Goal: Transaction & Acquisition: Purchase product/service

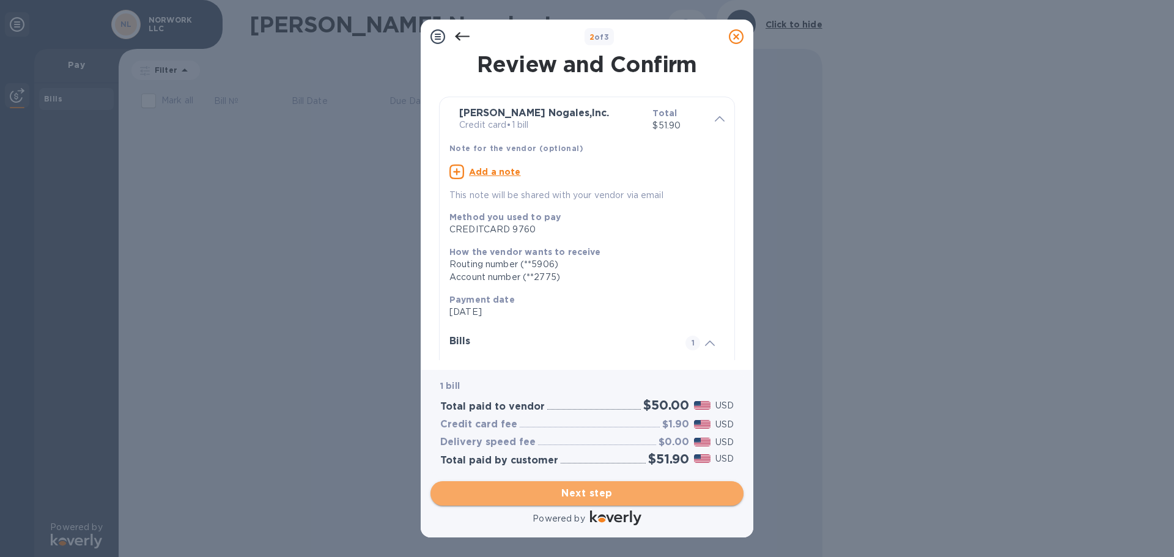
click at [625, 497] on span "Next step" at bounding box center [586, 493] width 293 height 15
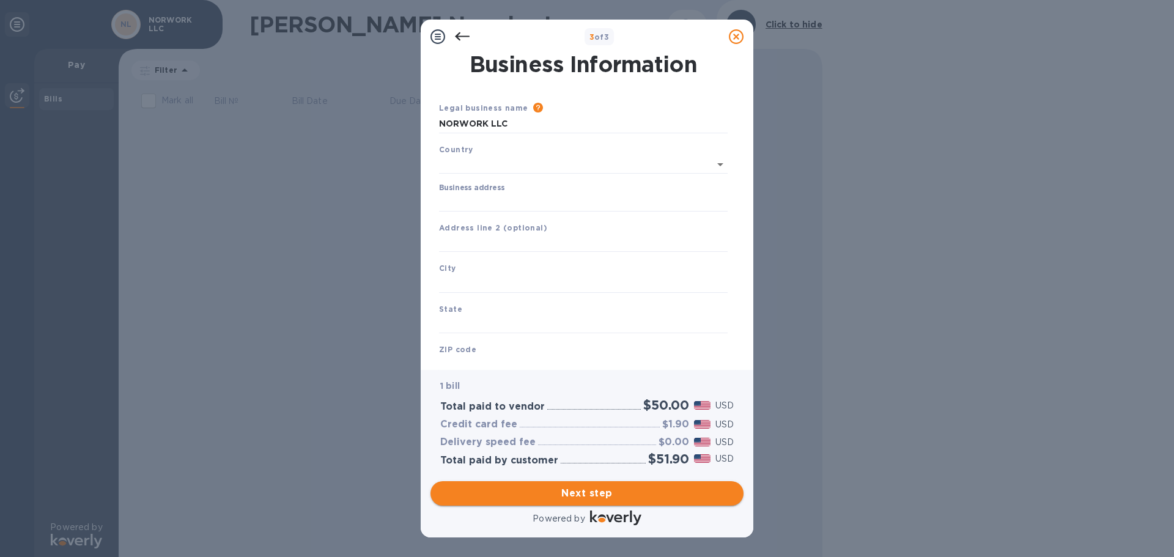
type input "[GEOGRAPHIC_DATA]"
click at [556, 205] on input "Business address" at bounding box center [583, 200] width 289 height 18
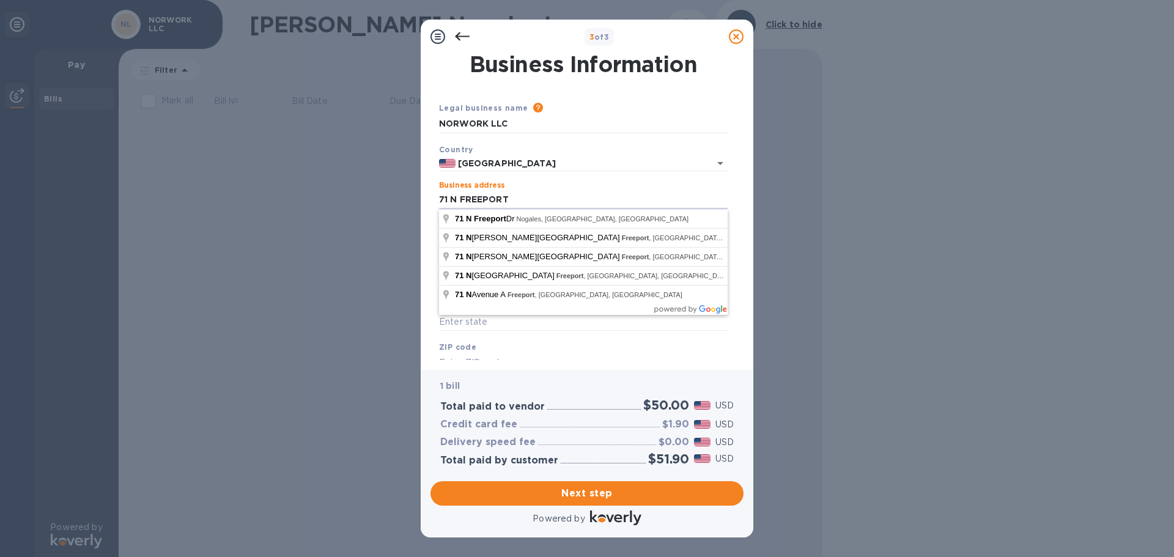
type input "[STREET_ADDRESS]"
type input "Nogales"
type input "AZ"
type input "85621"
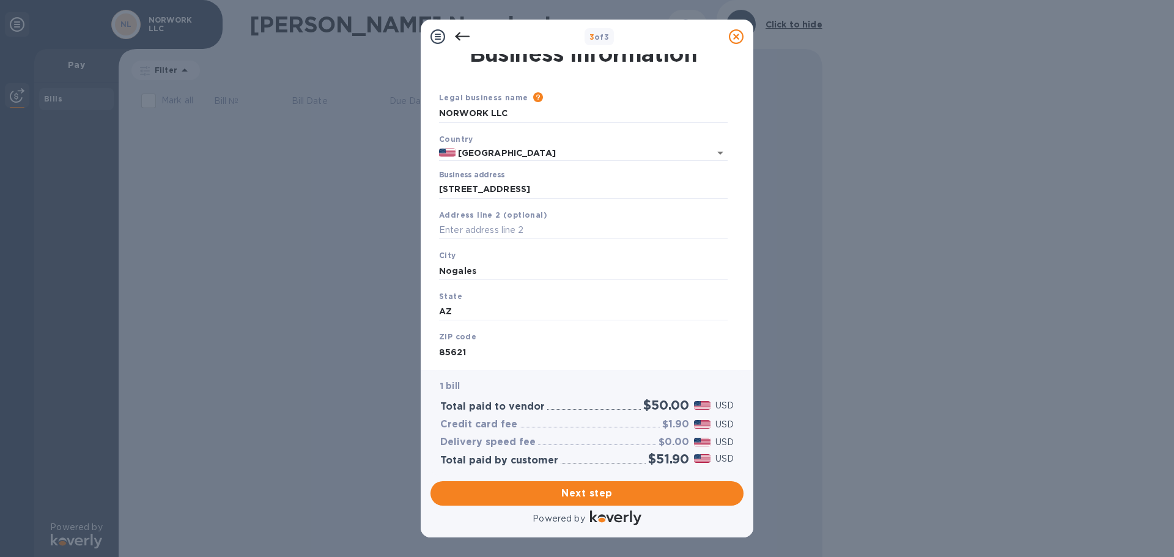
scroll to position [41, 0]
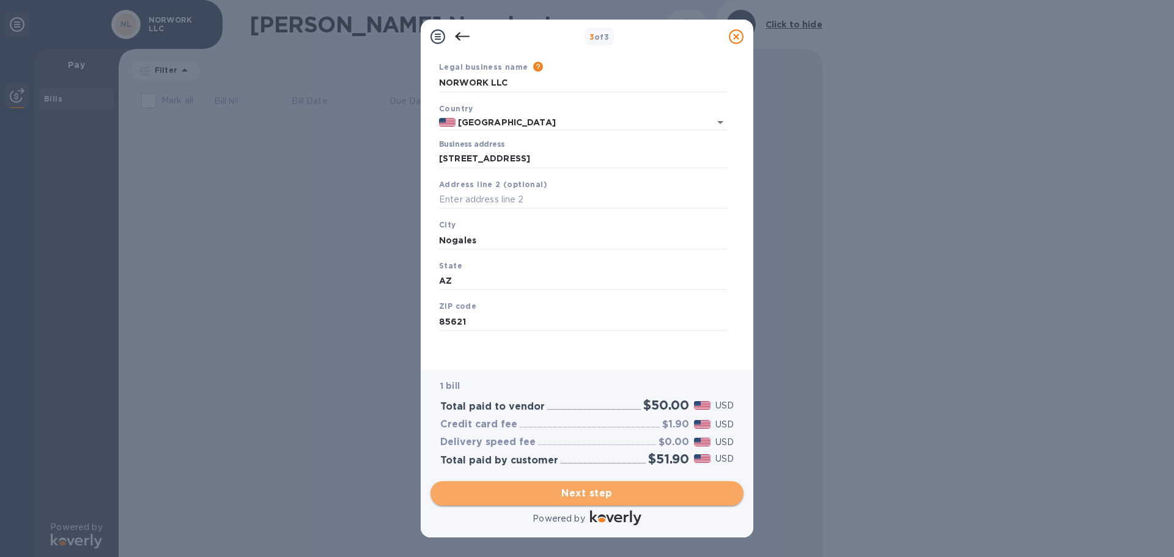
click at [623, 485] on button "Next step" at bounding box center [586, 493] width 313 height 24
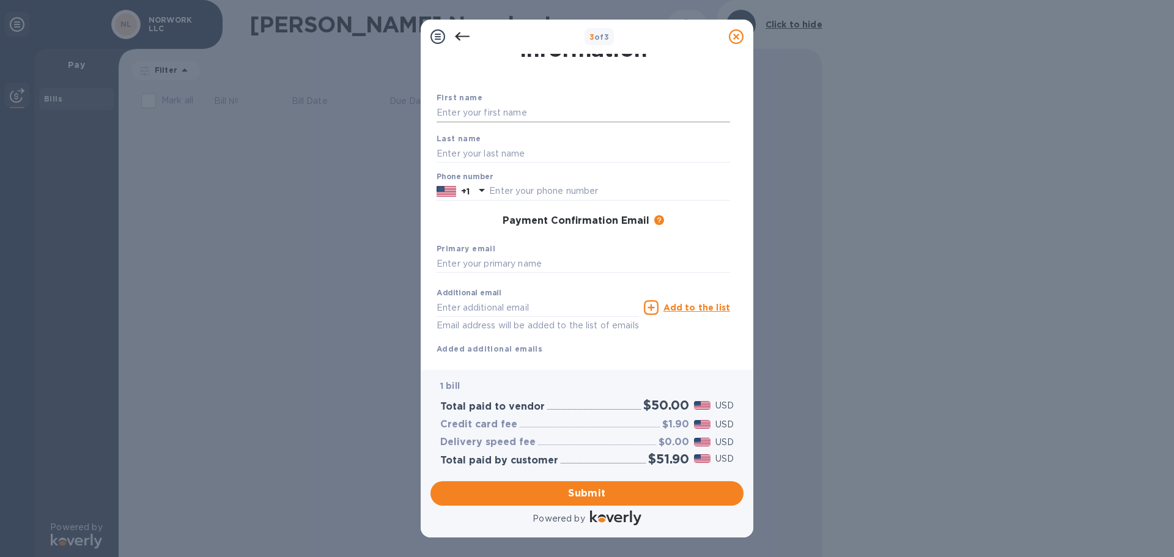
click at [536, 111] on input "text" at bounding box center [582, 113] width 293 height 18
type input "j"
type input "[PERSON_NAME]"
click at [475, 195] on icon at bounding box center [481, 190] width 15 height 15
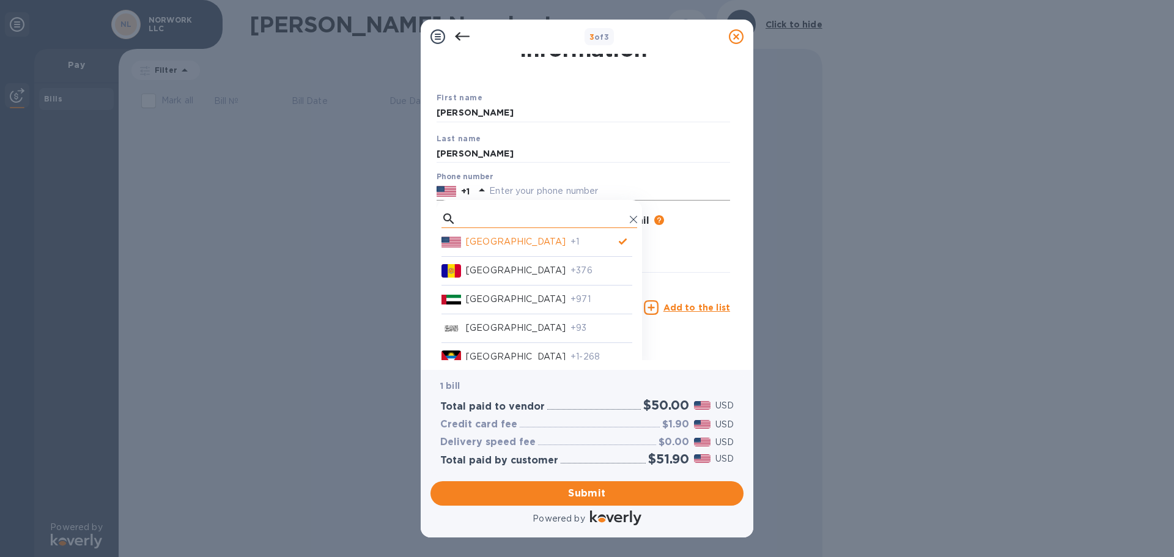
click at [472, 222] on input "text" at bounding box center [543, 219] width 164 height 18
type input "52"
click at [476, 297] on p "[GEOGRAPHIC_DATA]" at bounding box center [516, 299] width 100 height 13
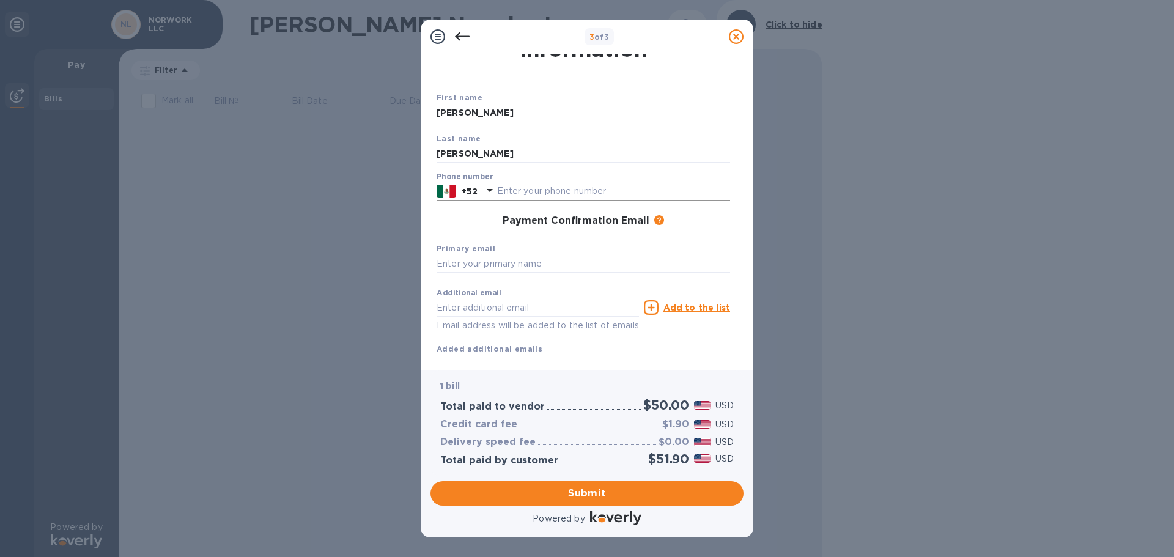
click at [562, 185] on input "text" at bounding box center [613, 191] width 233 height 18
type input "6624671908"
click at [541, 260] on input "text" at bounding box center [582, 264] width 293 height 18
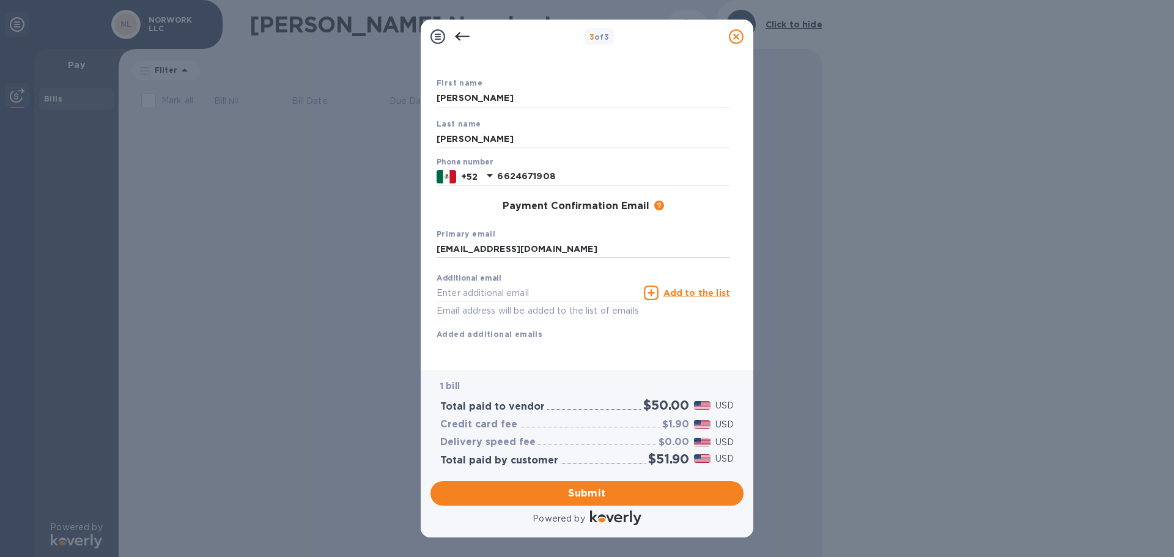
scroll to position [70, 0]
type input "[EMAIL_ADDRESS][DOMAIN_NAME]"
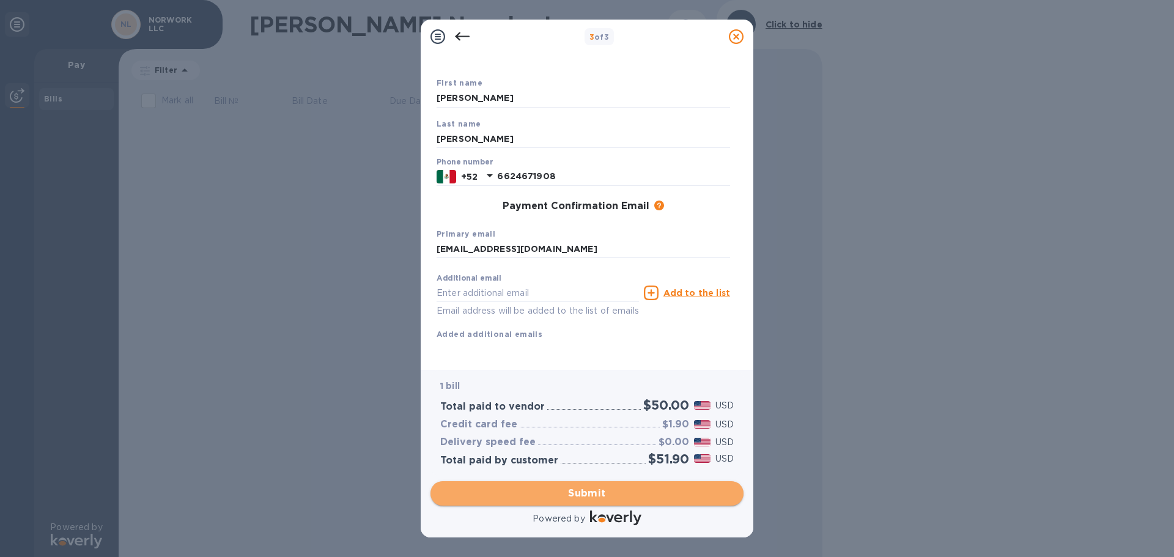
click at [621, 486] on span "Submit" at bounding box center [586, 493] width 293 height 15
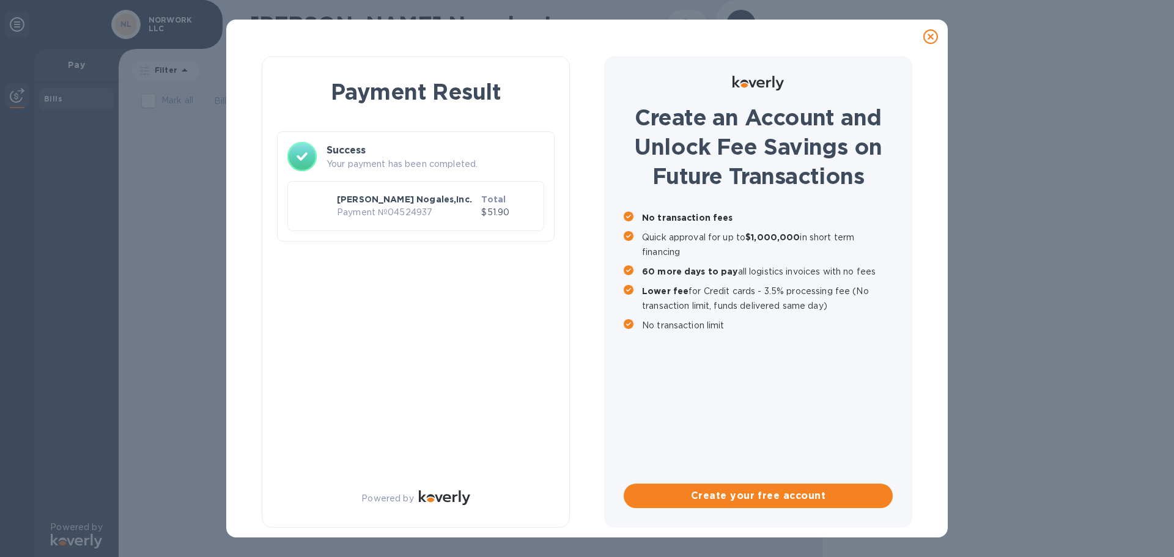
scroll to position [0, 0]
